Goal: Navigation & Orientation: Find specific page/section

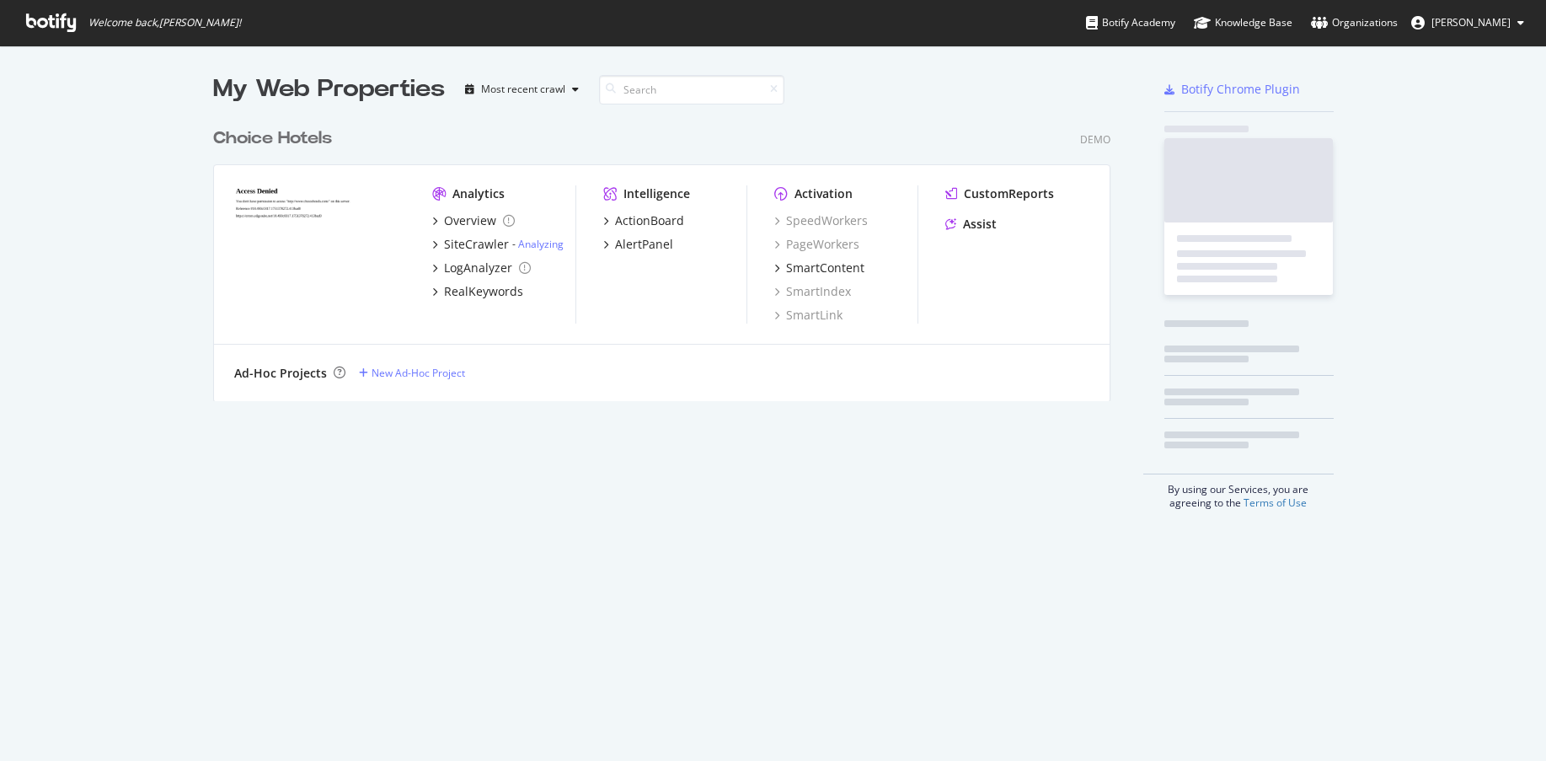
scroll to position [748, 1521]
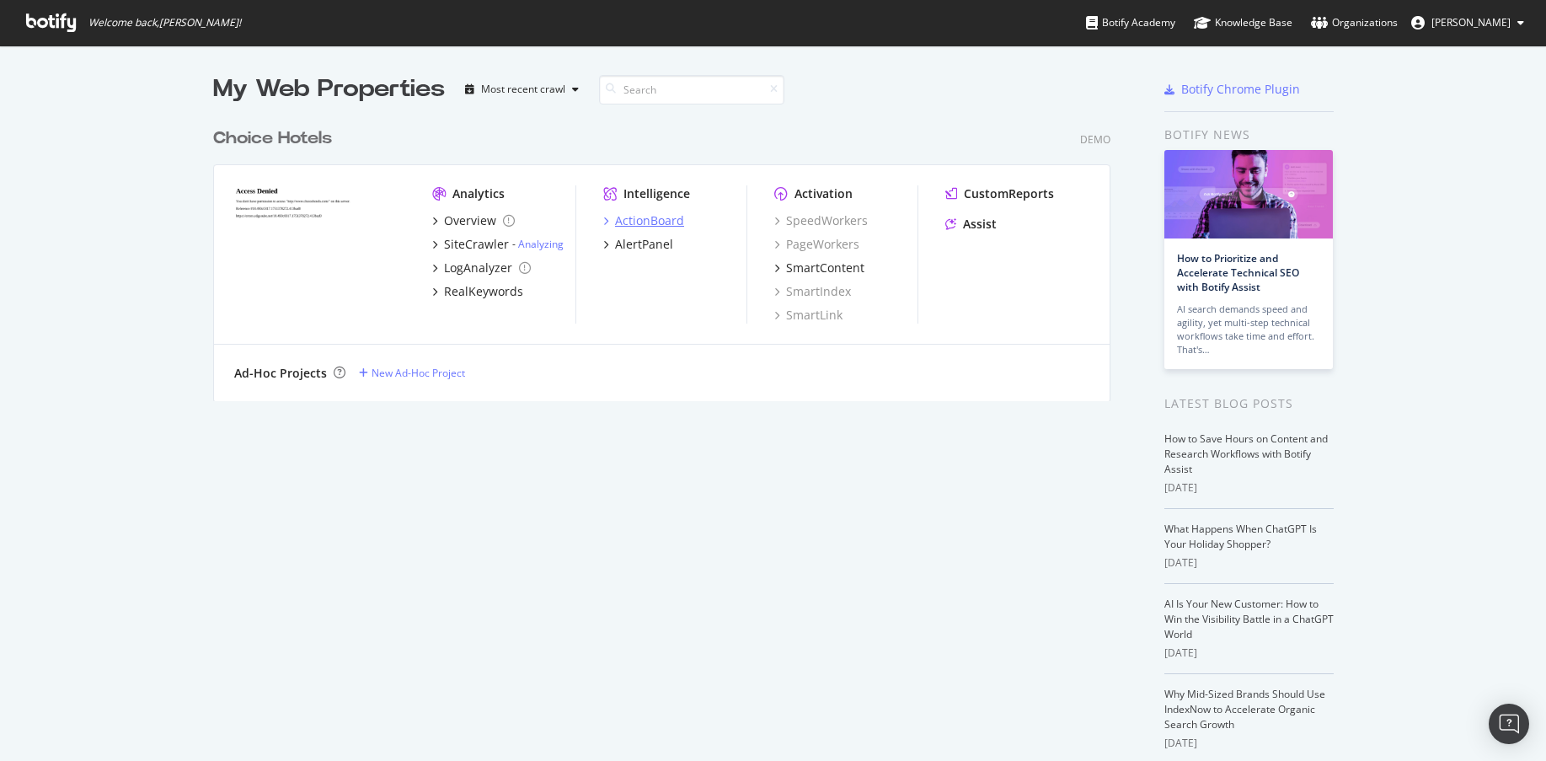
click at [667, 219] on div "ActionBoard" at bounding box center [649, 220] width 69 height 17
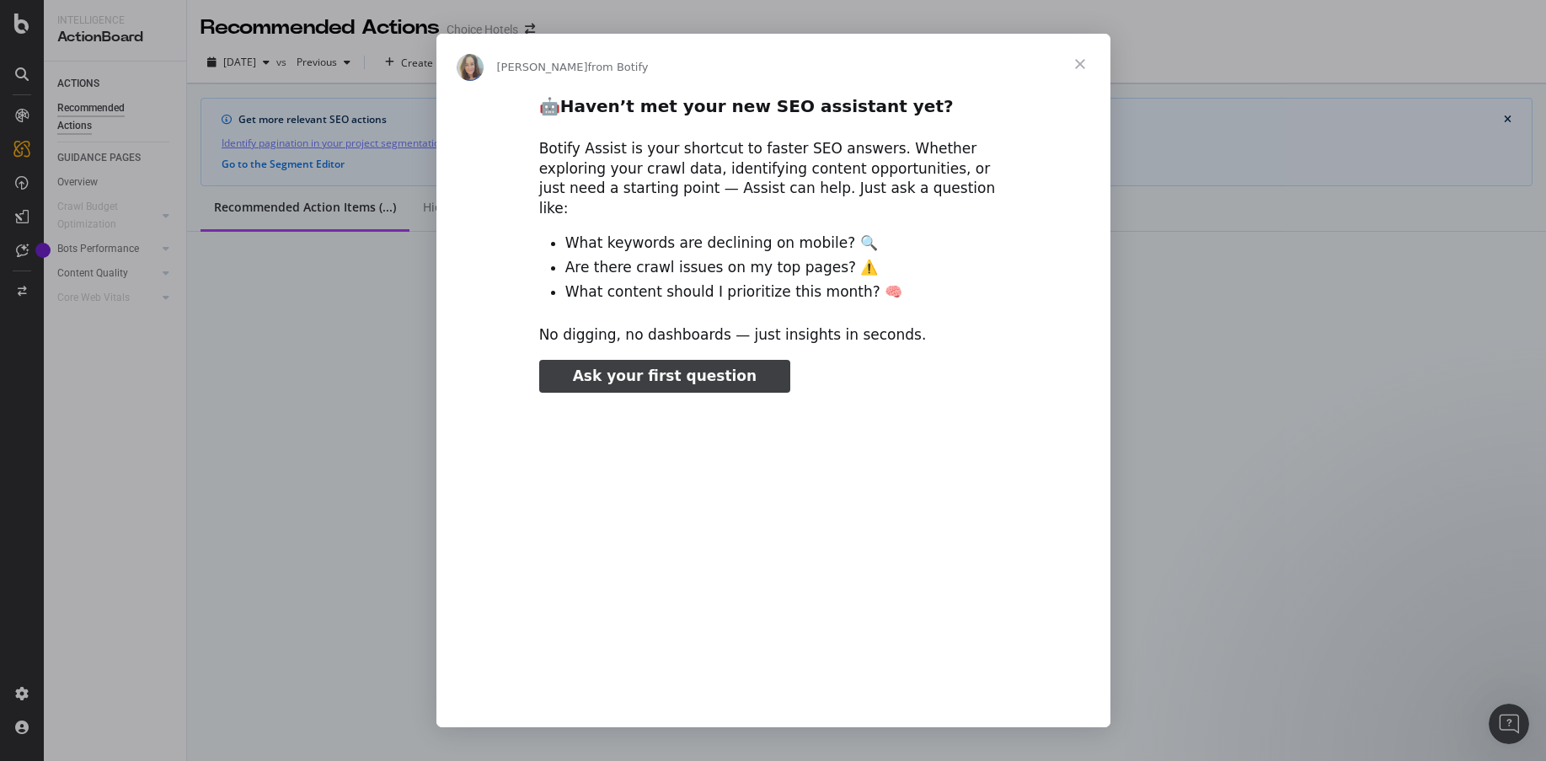
type input "164525"
click at [1081, 59] on span "Close" at bounding box center [1080, 64] width 61 height 61
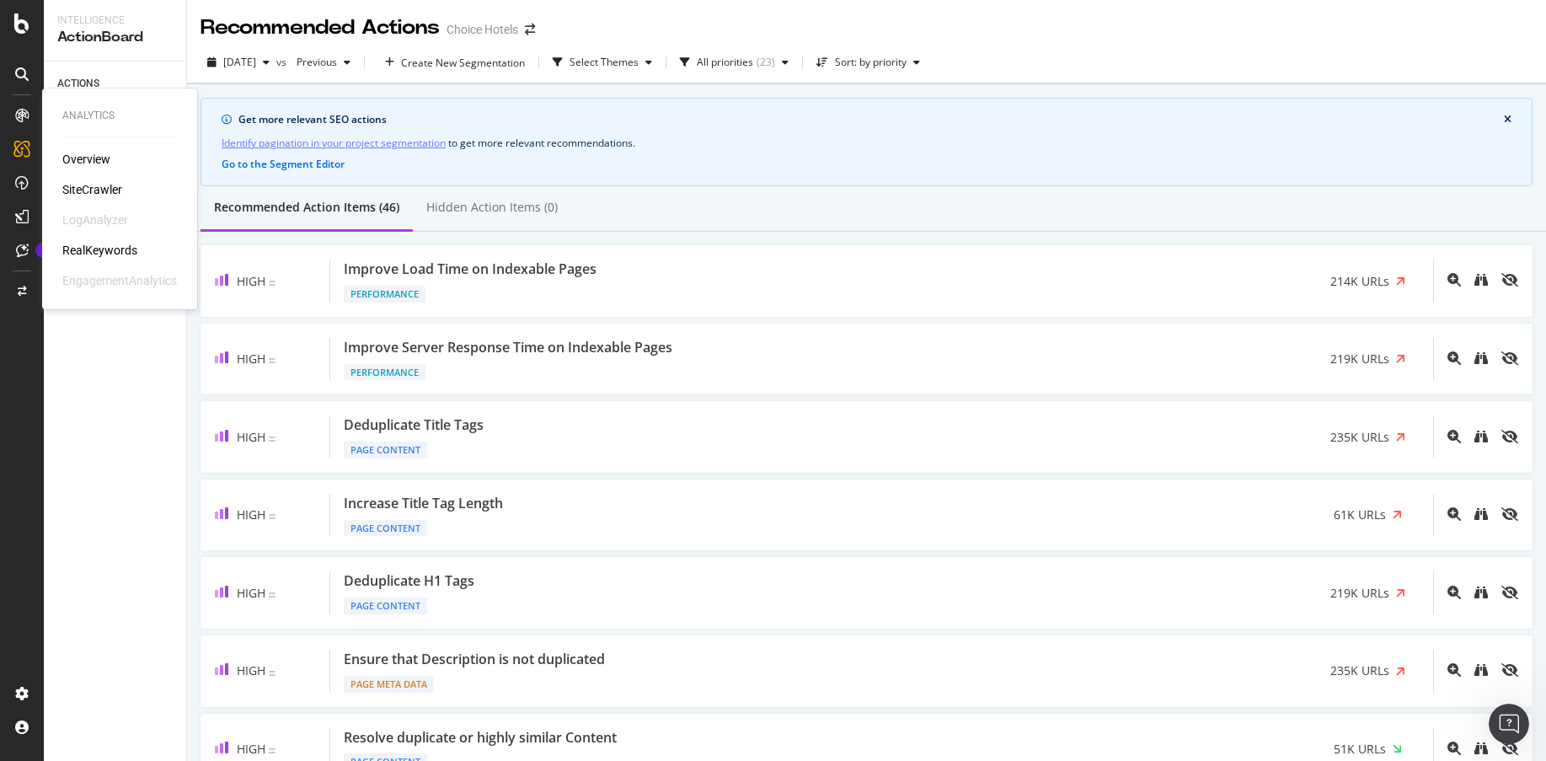
click at [80, 158] on div "Overview" at bounding box center [86, 159] width 48 height 17
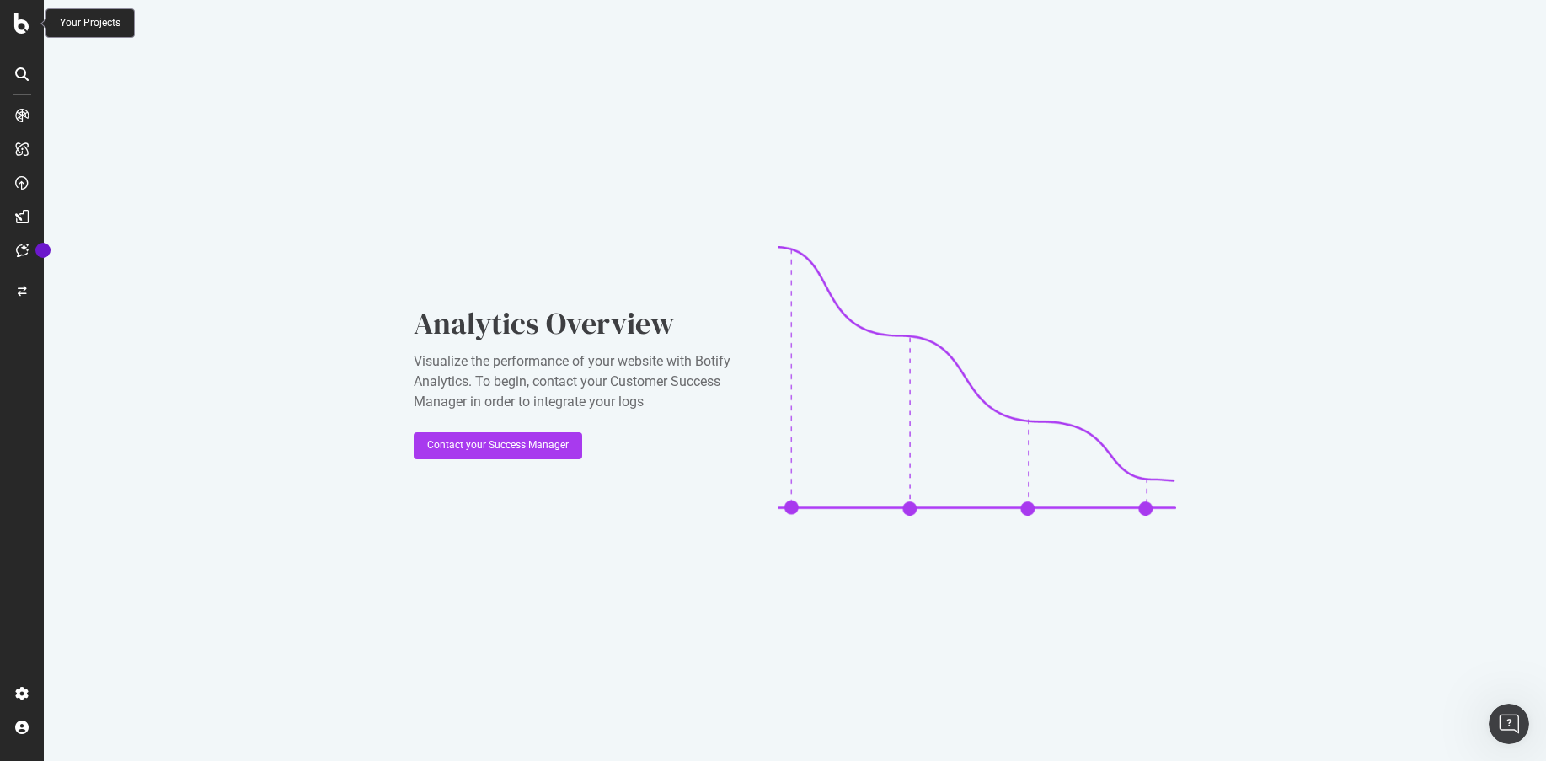
click at [17, 29] on icon at bounding box center [21, 23] width 15 height 20
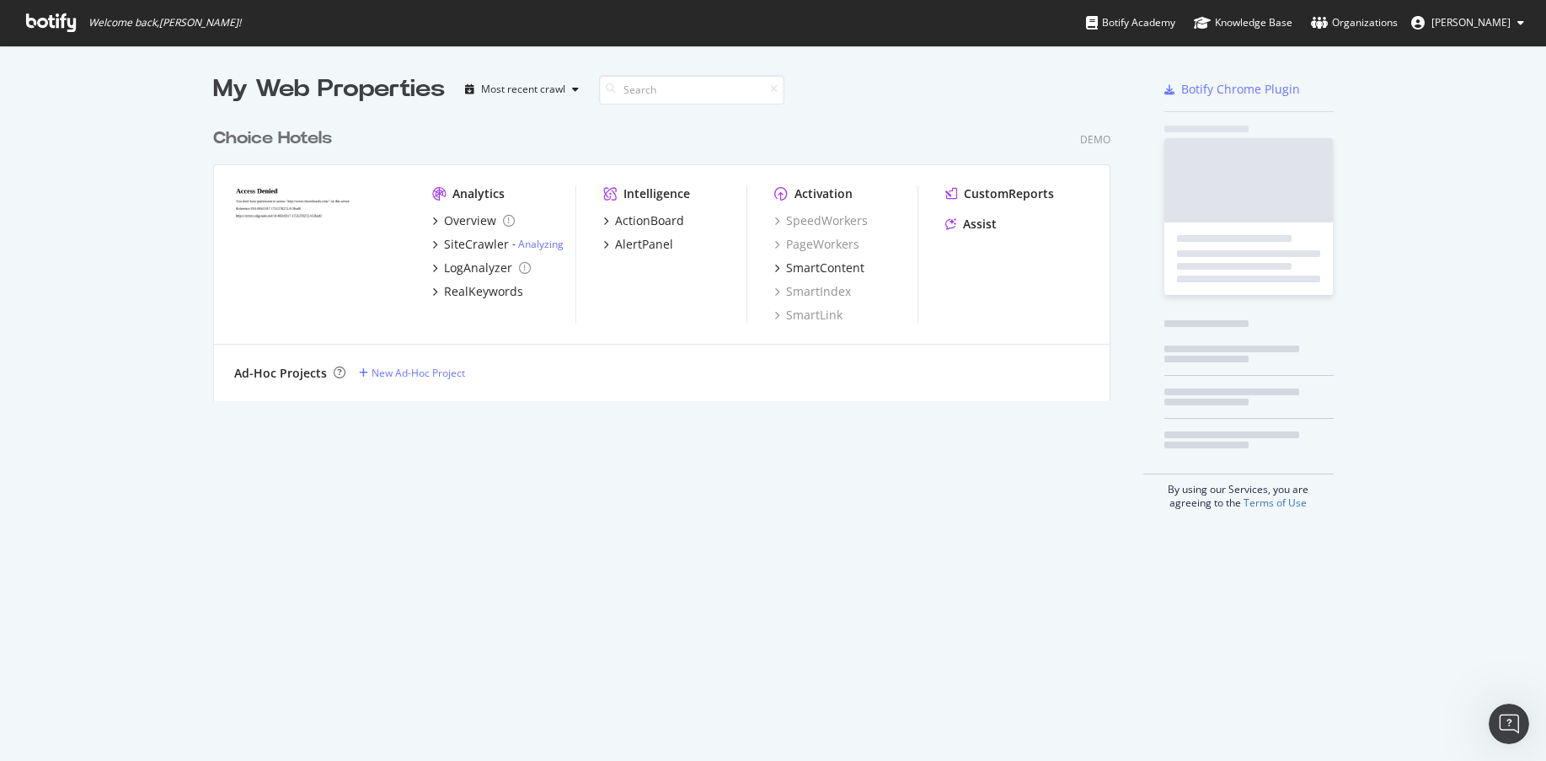
scroll to position [748, 1521]
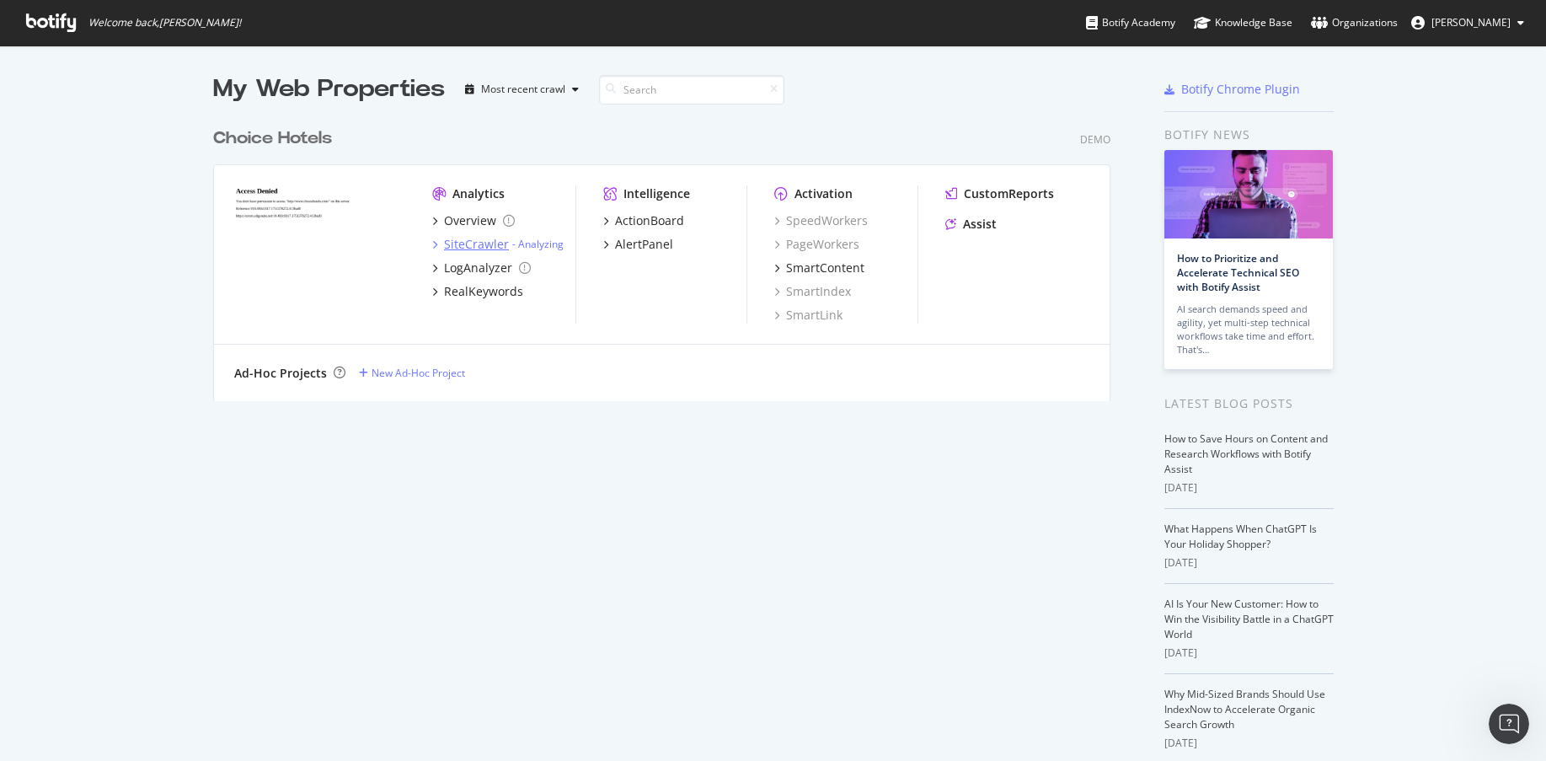
click at [474, 245] on div "SiteCrawler" at bounding box center [476, 244] width 65 height 17
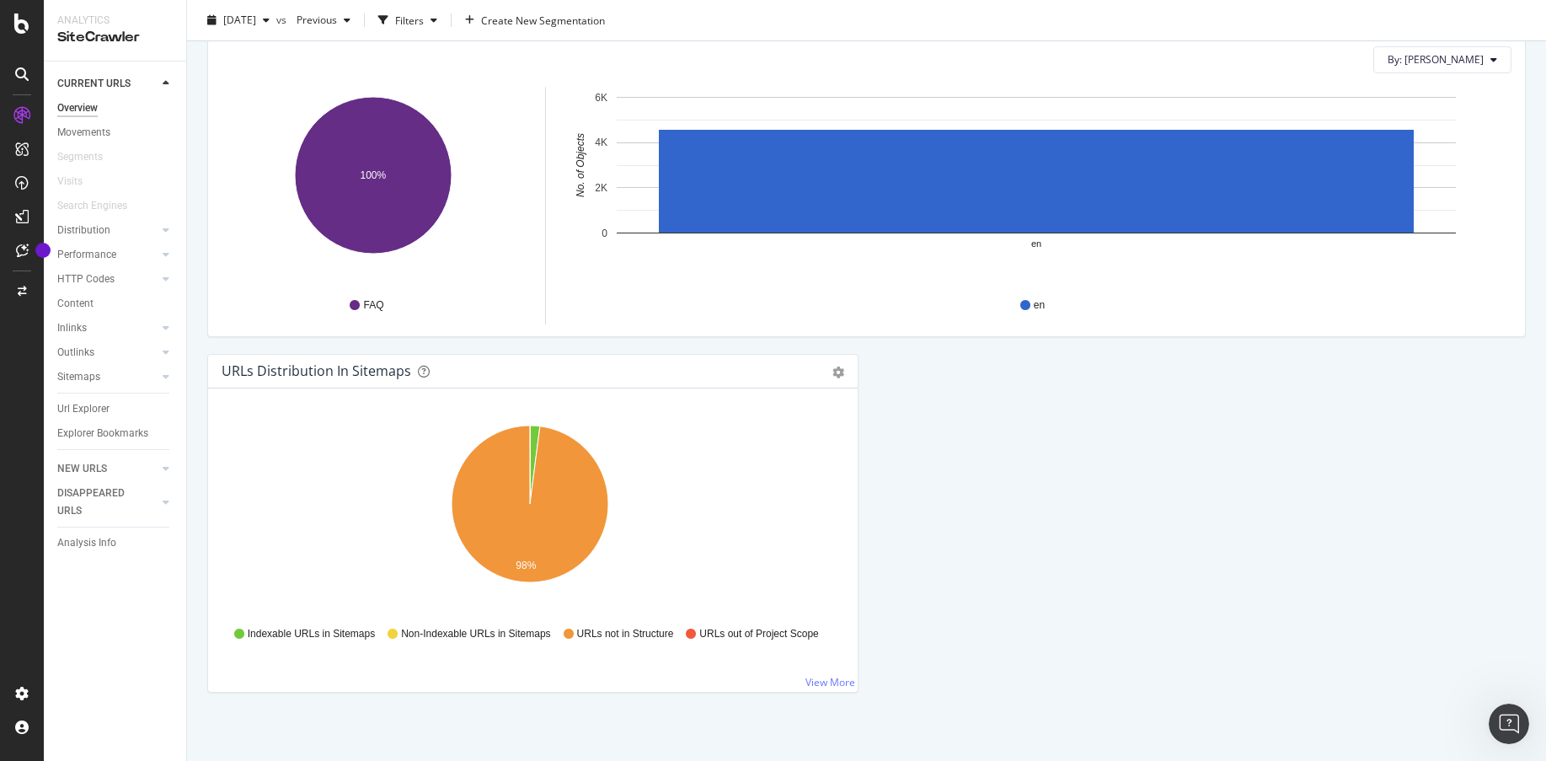
scroll to position [1684, 0]
